Goal: Browse casually

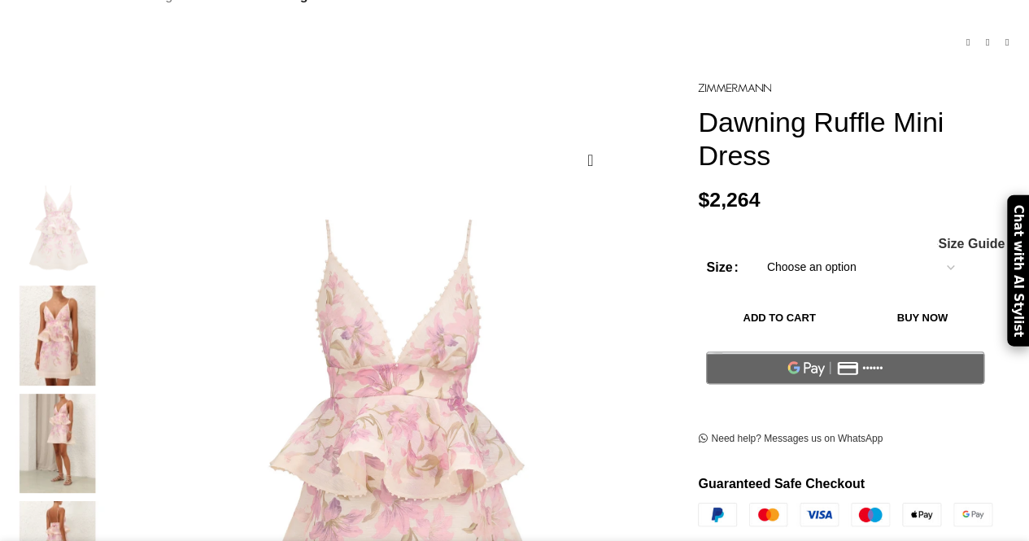
scroll to position [163, 0]
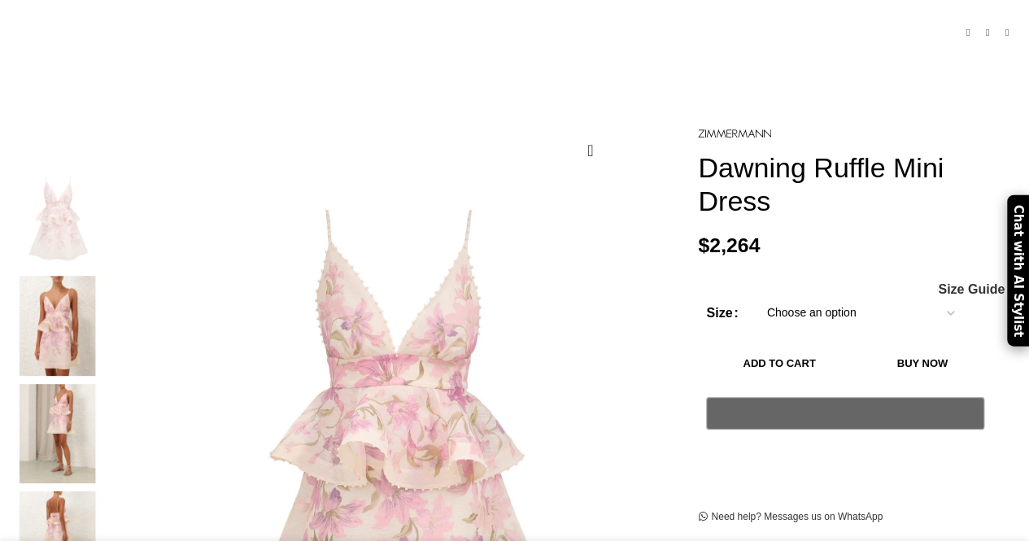
click at [85, 288] on img at bounding box center [57, 325] width 99 height 99
click at [66, 386] on img at bounding box center [57, 433] width 99 height 99
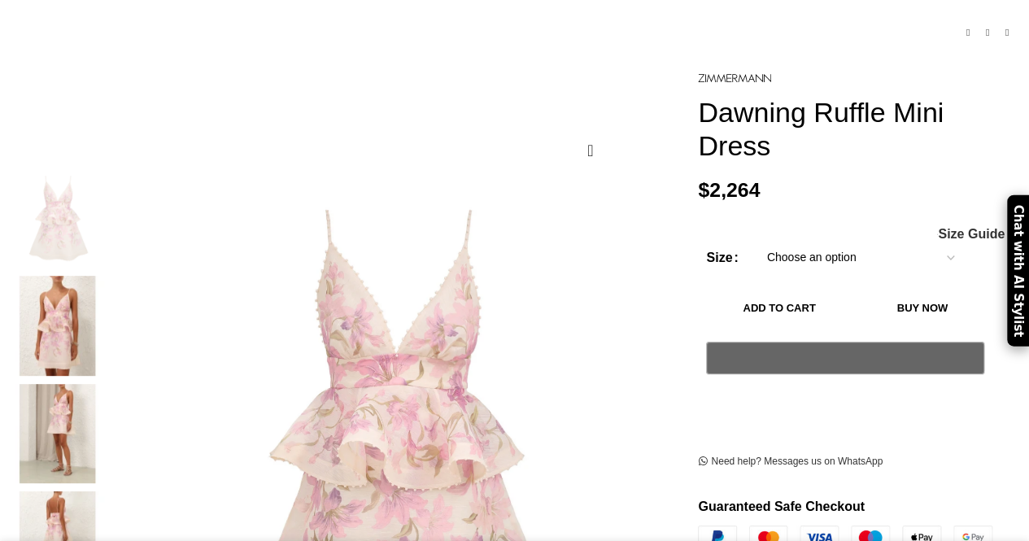
click at [78, 284] on img at bounding box center [57, 325] width 99 height 99
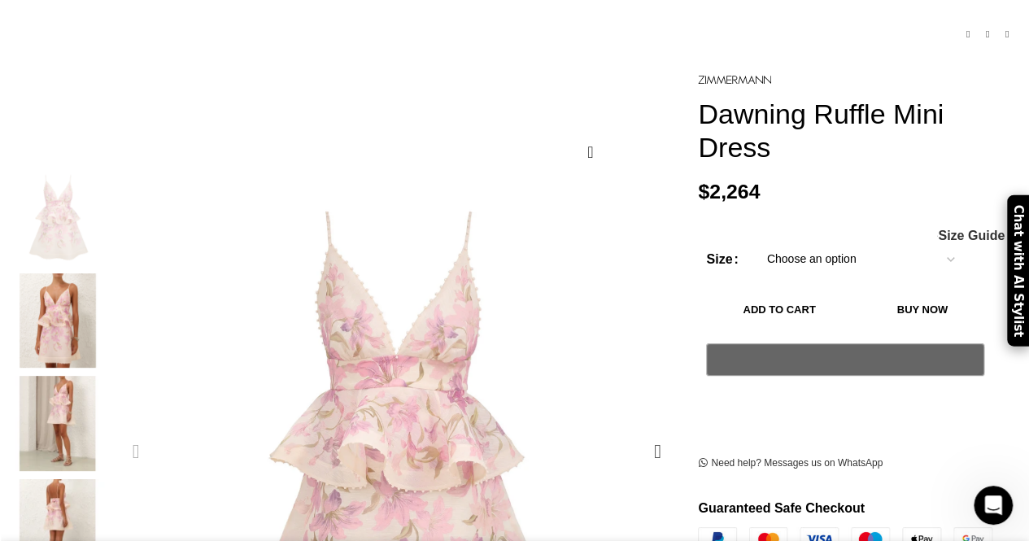
scroll to position [0, 342]
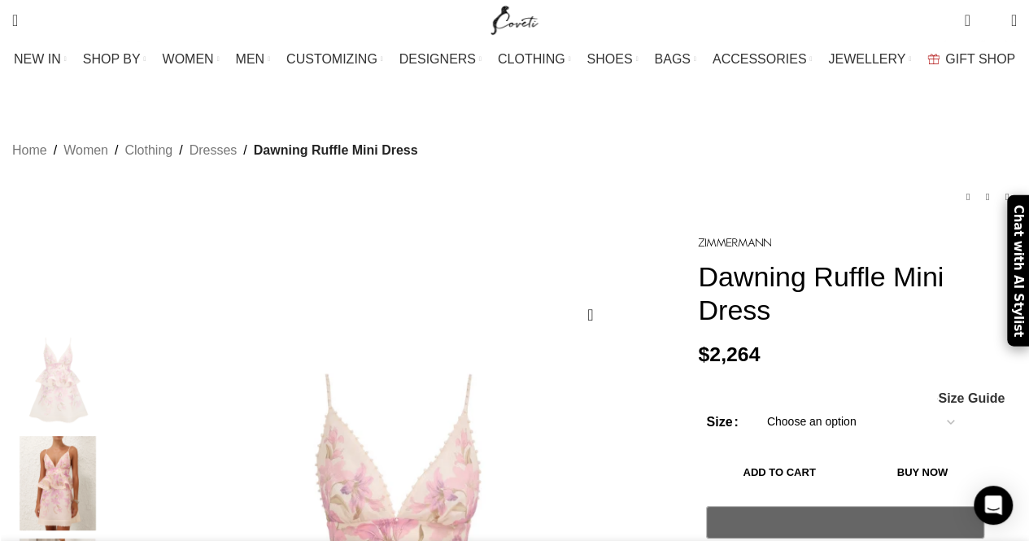
scroll to position [0, 171]
